Goal: Task Accomplishment & Management: Complete application form

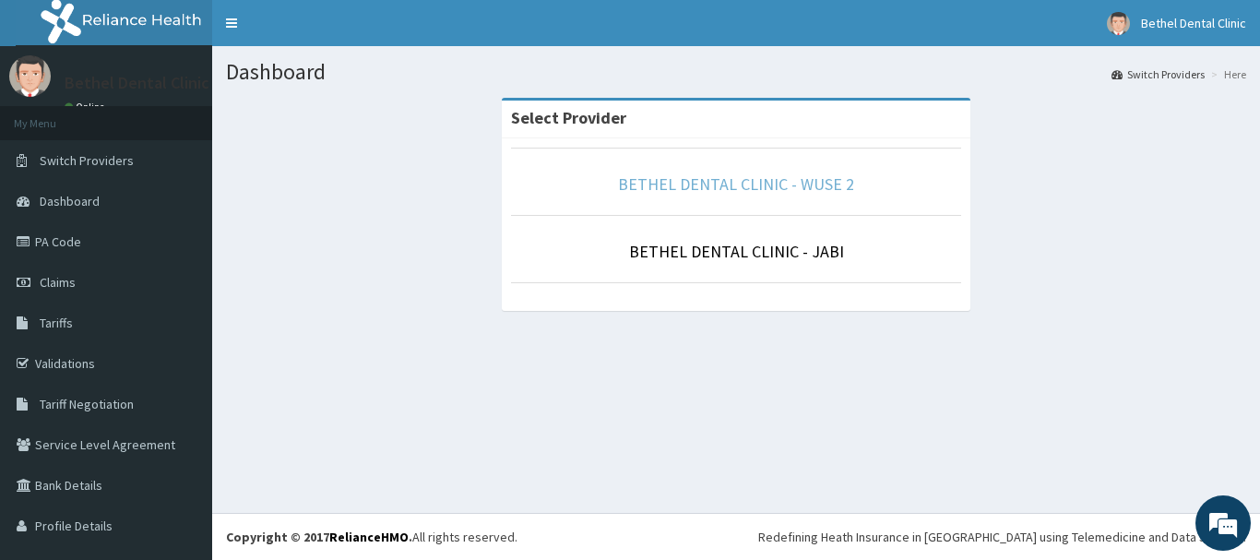
click at [748, 185] on link "BETHEL DENTAL CLINIC - WUSE 2" at bounding box center [736, 183] width 236 height 21
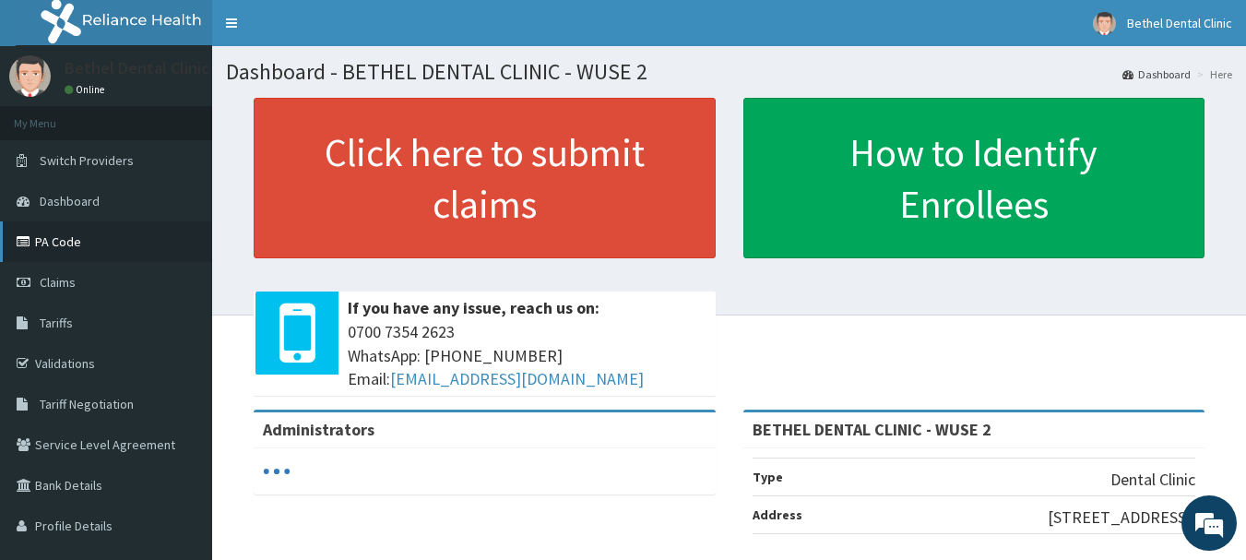
click at [94, 238] on link "PA Code" at bounding box center [106, 241] width 212 height 41
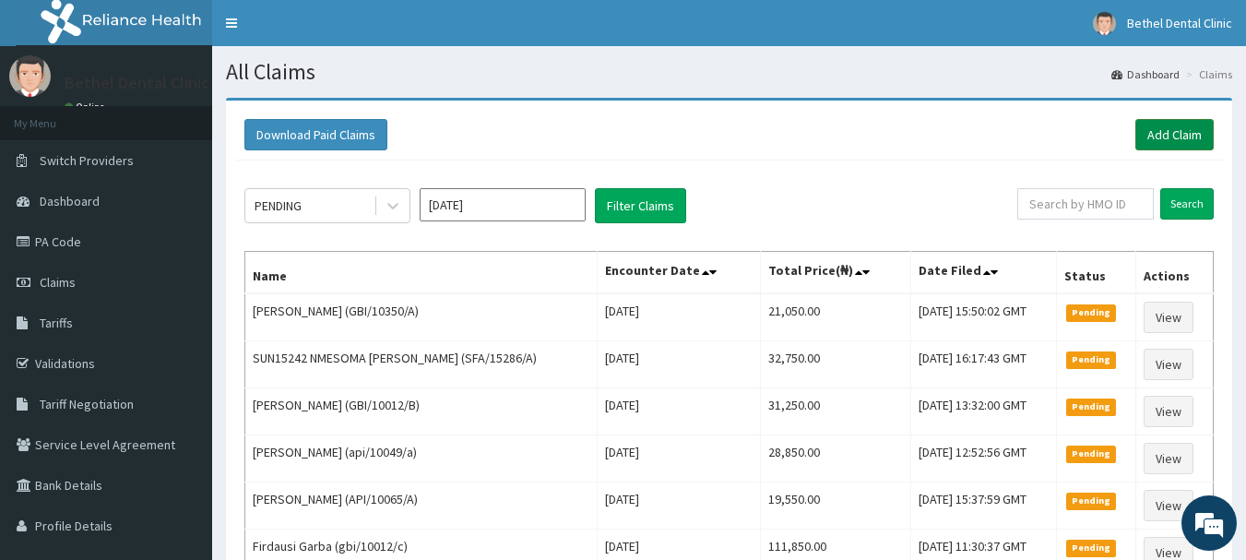
click at [1179, 133] on link "Add Claim" at bounding box center [1174, 134] width 78 height 31
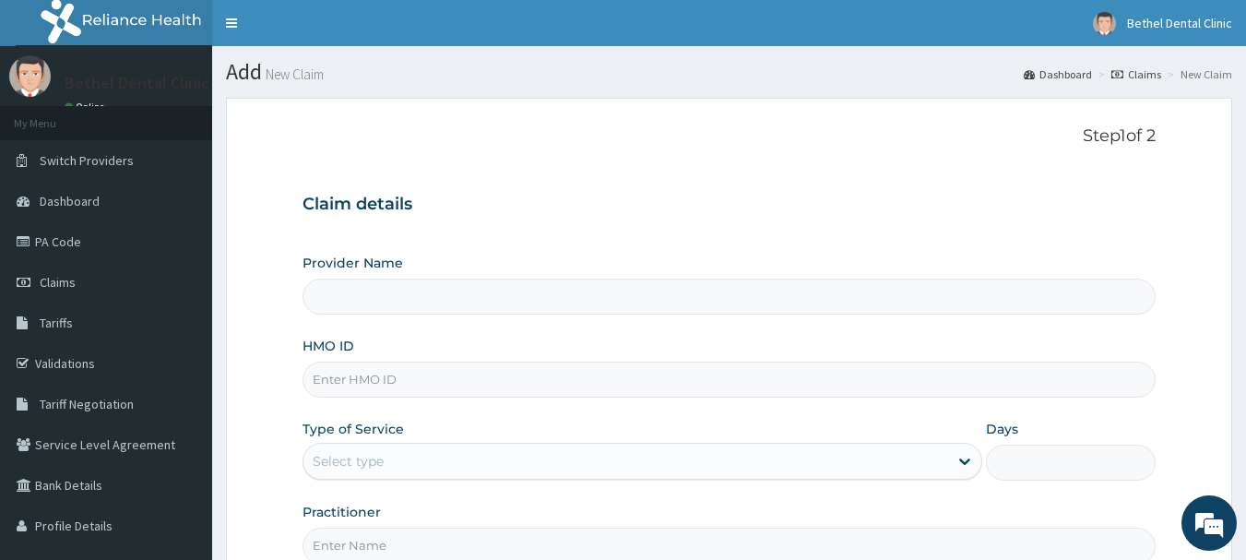
type input "BETHEL DENTAL CLINIC - WUSE 2"
click at [496, 377] on input "HMO ID" at bounding box center [730, 380] width 854 height 36
type input "GKE/10016/A"
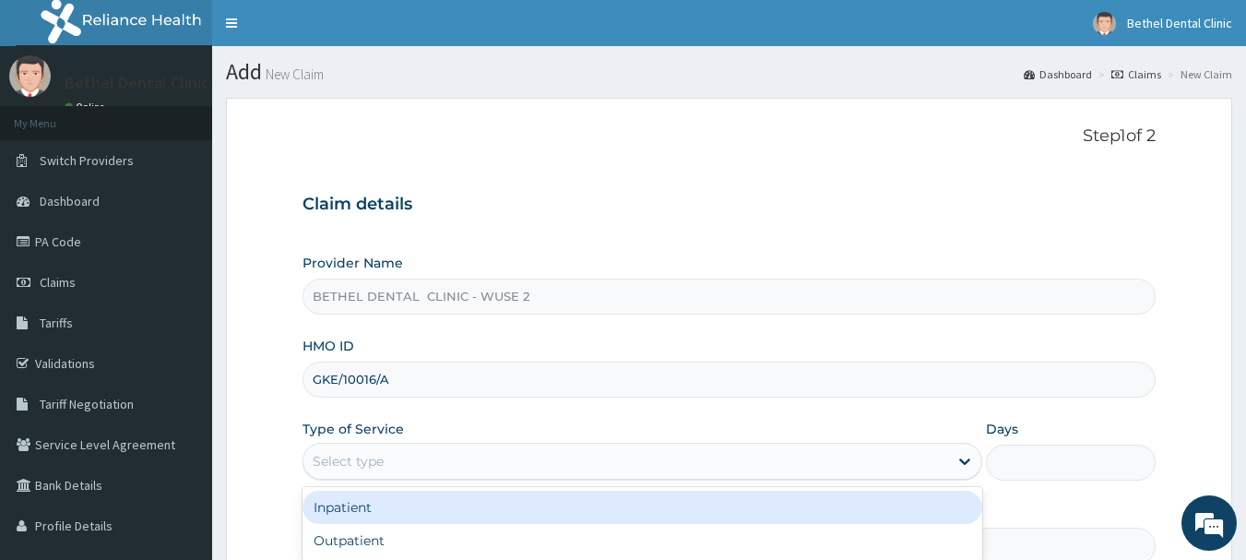
click at [498, 461] on div "Select type" at bounding box center [625, 461] width 645 height 30
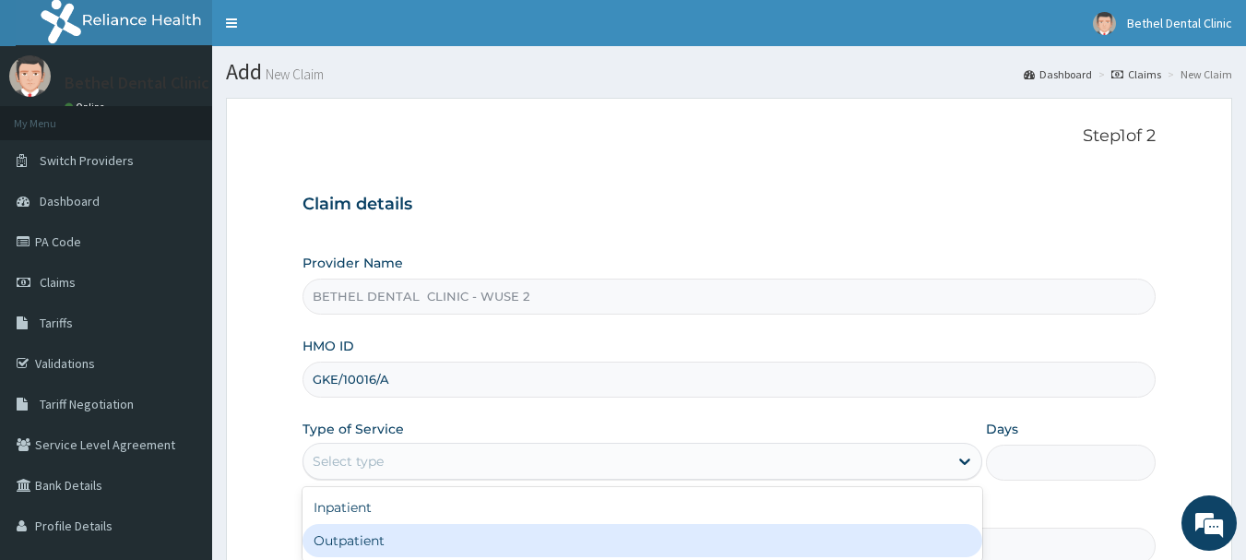
click at [487, 541] on div "Outpatient" at bounding box center [643, 540] width 680 height 33
type input "1"
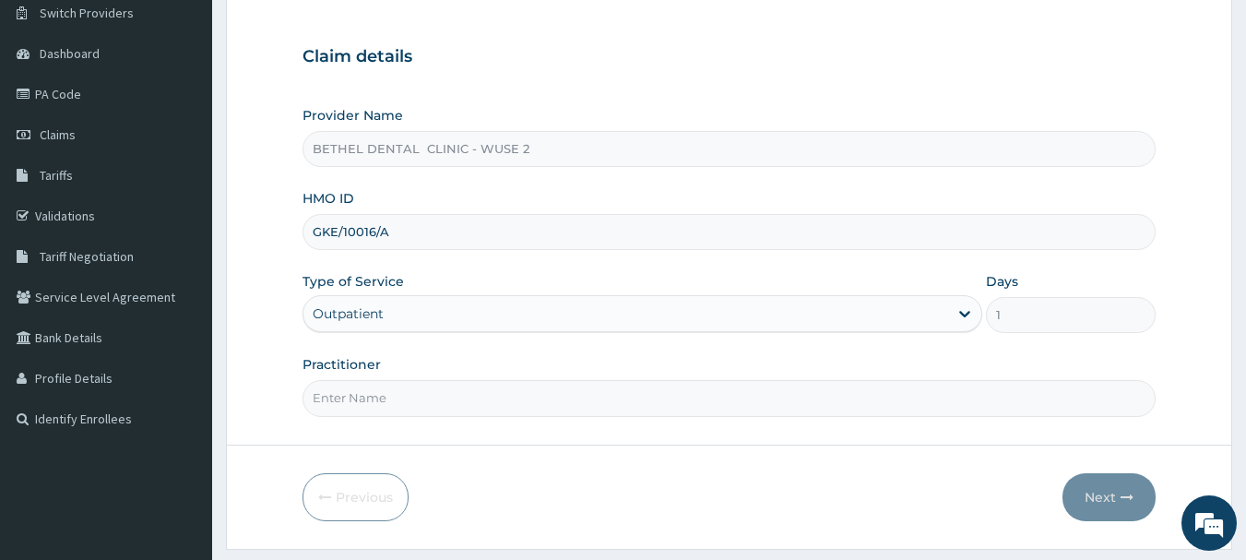
scroll to position [198, 0]
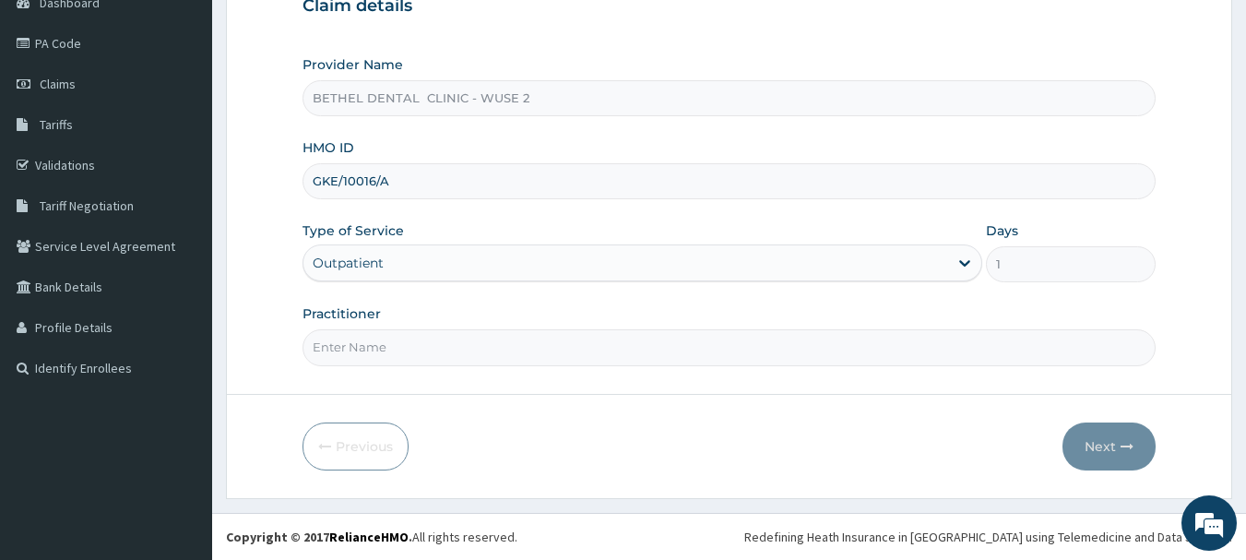
click at [683, 350] on input "Practitioner" at bounding box center [730, 347] width 854 height 36
type input "DR ISIKWEI UCHE"
click at [1111, 447] on button "Next" at bounding box center [1109, 446] width 93 height 48
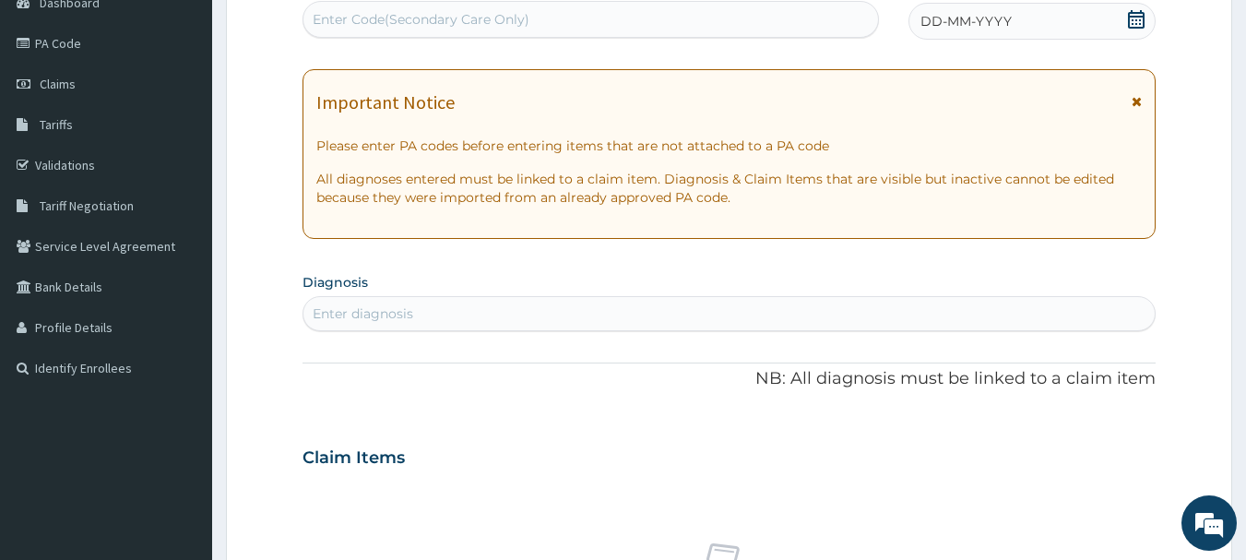
click at [612, 19] on div "Enter Code(Secondary Care Only)" at bounding box center [591, 20] width 576 height 30
paste input "PA/352401"
type input "PA/352401"
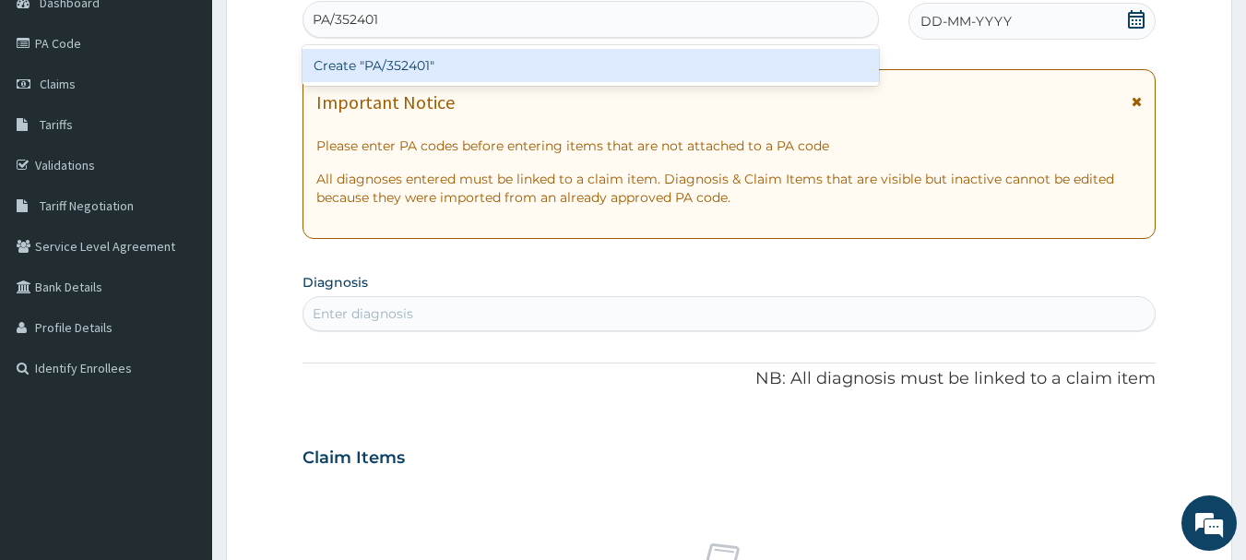
click at [612, 65] on div "Create "PA/352401"" at bounding box center [591, 65] width 577 height 33
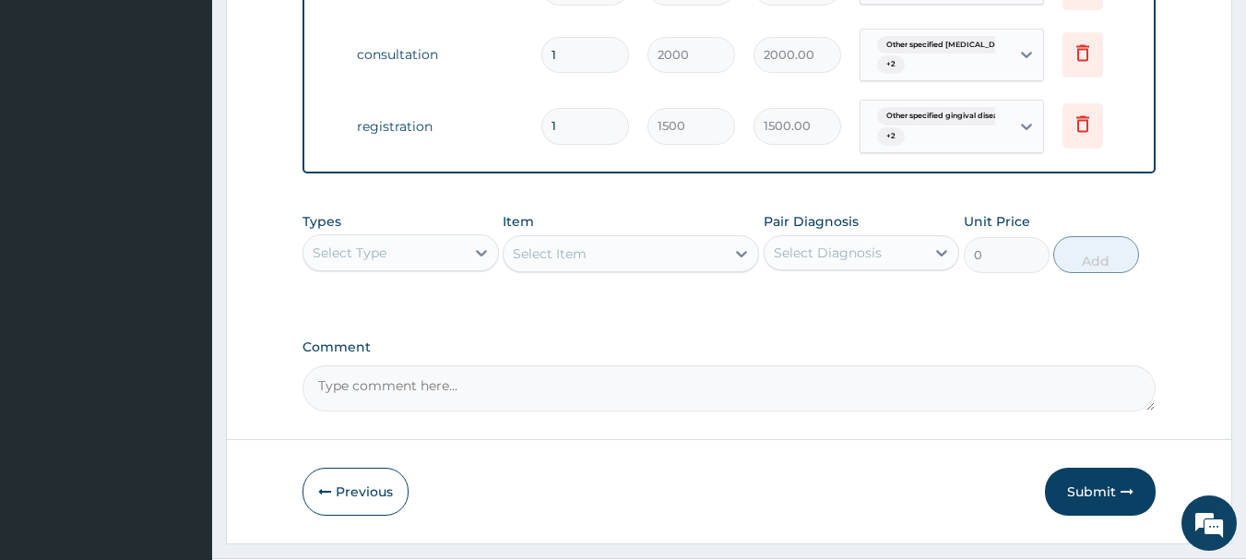
scroll to position [967, 0]
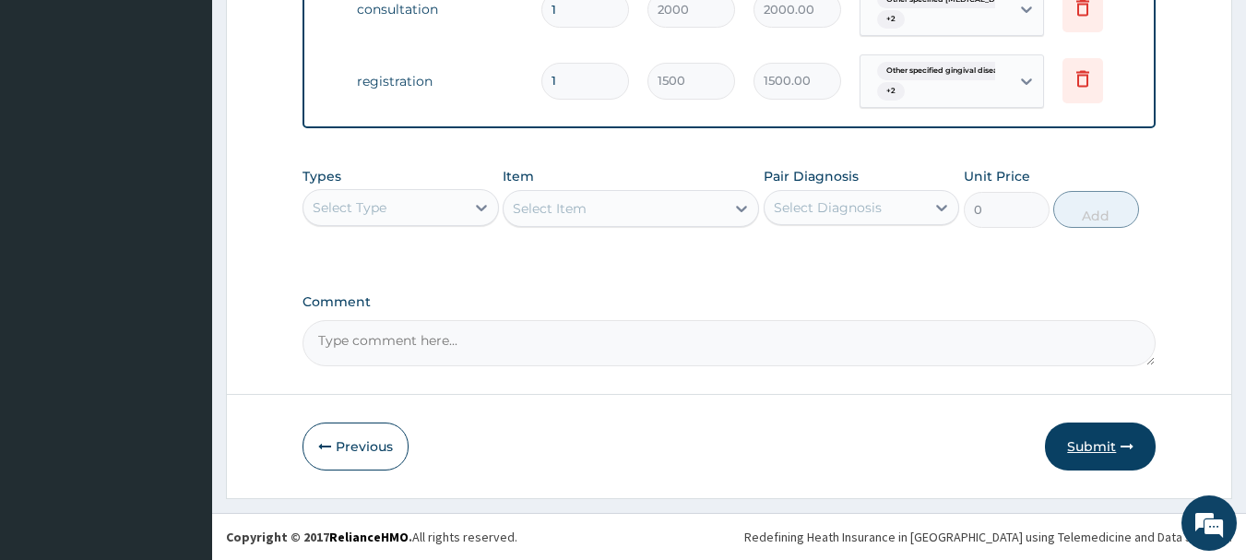
click at [1119, 443] on button "Submit" at bounding box center [1100, 446] width 111 height 48
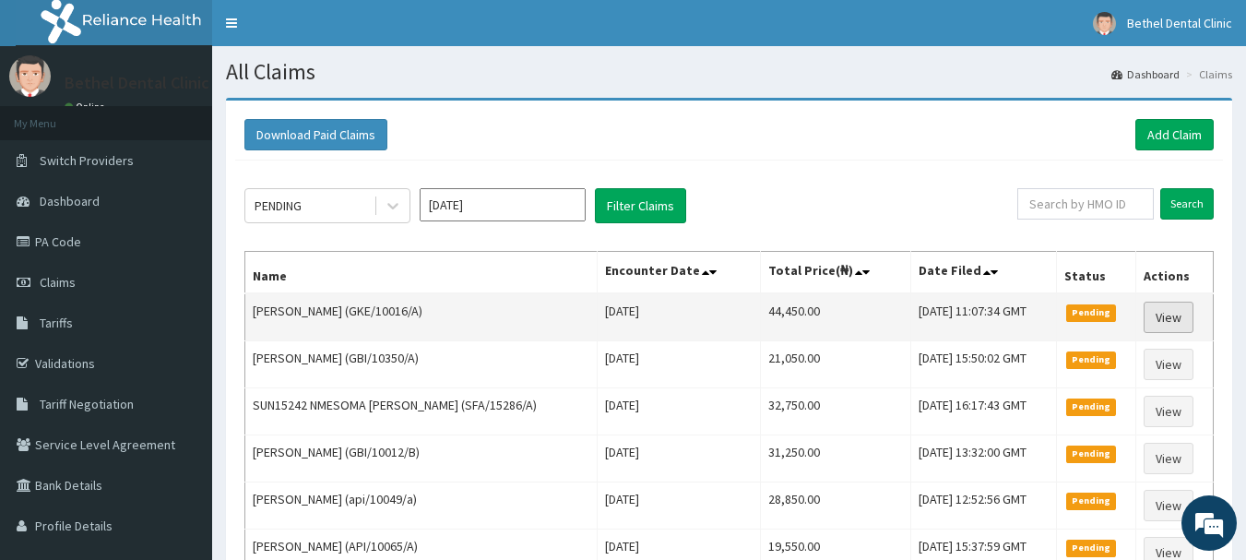
click at [1168, 310] on link "View" at bounding box center [1169, 317] width 50 height 31
